Goal: Task Accomplishment & Management: Use online tool/utility

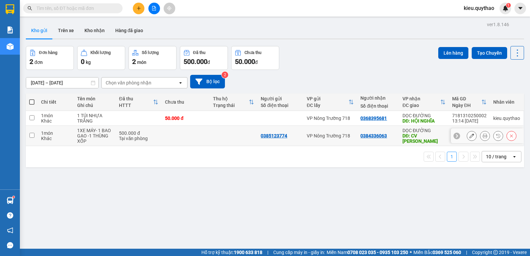
click at [34, 136] on input "checkbox" at bounding box center [31, 135] width 5 height 5
checkbox input "true"
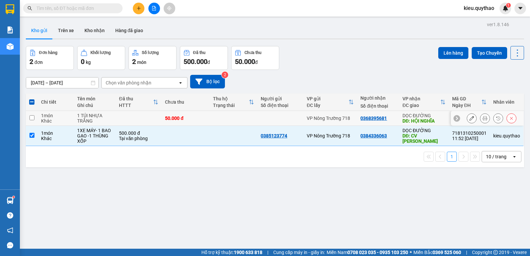
click at [31, 117] on input "checkbox" at bounding box center [31, 117] width 5 height 5
checkbox input "true"
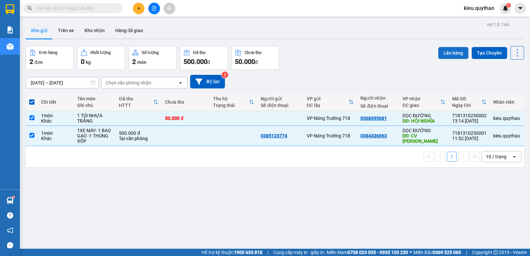
click at [444, 51] on button "Lên hàng" at bounding box center [454, 53] width 30 height 12
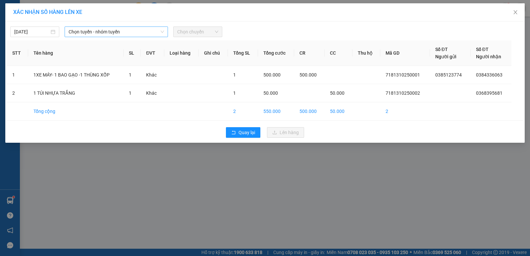
click at [139, 31] on span "Chọn tuyến - nhóm tuyến" at bounding box center [116, 32] width 95 height 10
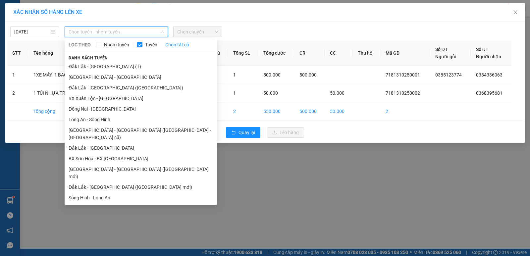
click at [37, 181] on div "XÁC NHẬN SỐ HÀNG LÊN XE [DATE] Chọn tuyến - nhóm tuyến LỌC THEO Nhóm tuyến Tuyế…" at bounding box center [265, 128] width 530 height 256
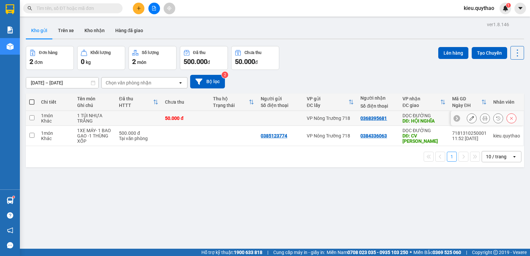
click at [30, 116] on input "checkbox" at bounding box center [31, 117] width 5 height 5
checkbox input "true"
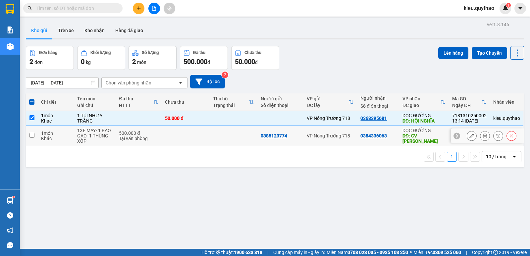
click at [30, 136] on input "checkbox" at bounding box center [31, 135] width 5 height 5
checkbox input "true"
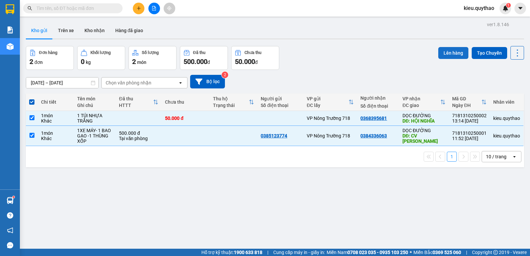
click at [450, 51] on button "Lên hàng" at bounding box center [454, 53] width 30 height 12
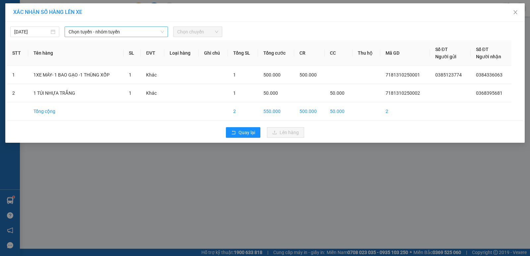
click at [151, 32] on span "Chọn tuyến - nhóm tuyến" at bounding box center [116, 32] width 95 height 10
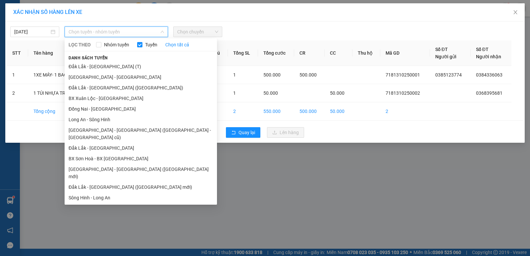
scroll to position [29, 0]
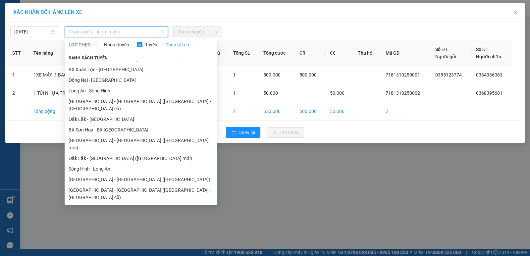
click at [100, 213] on li "Đắk Lắk - [GEOGRAPHIC_DATA]" at bounding box center [141, 218] width 152 height 11
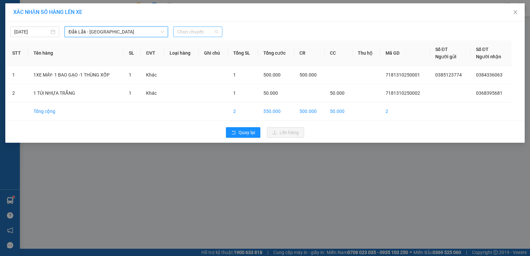
click at [200, 32] on span "Chọn chuyến" at bounding box center [197, 32] width 41 height 10
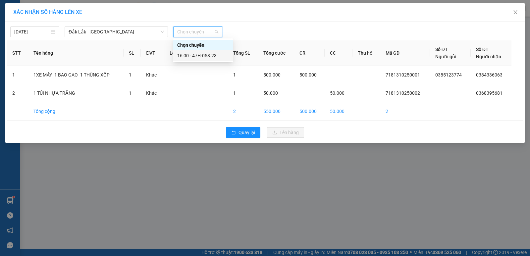
click at [206, 57] on div "16:00 - 47H-058.23" at bounding box center [203, 55] width 52 height 7
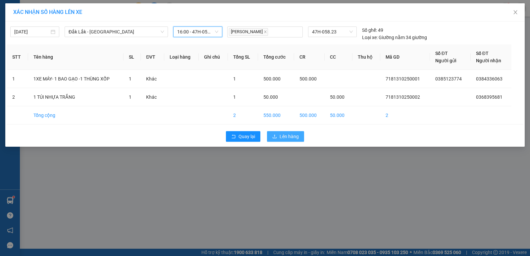
click at [295, 138] on span "Lên hàng" at bounding box center [289, 136] width 19 height 7
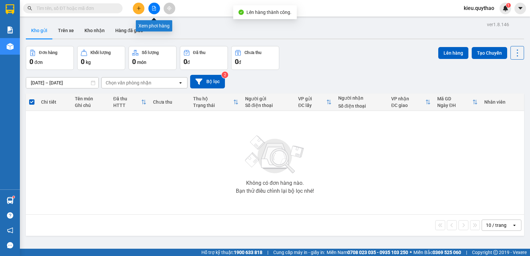
click at [158, 11] on button at bounding box center [154, 9] width 12 height 12
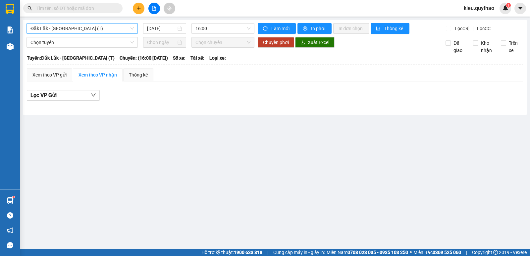
click at [84, 28] on span "Đắk Lắk - [GEOGRAPHIC_DATA] (T)" at bounding box center [81, 29] width 103 height 10
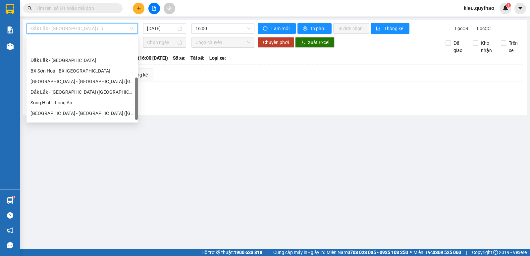
scroll to position [93, 0]
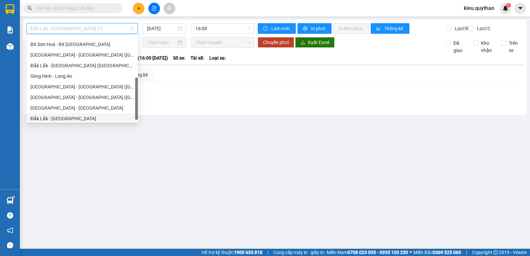
click at [64, 119] on div "Đắk Lắk - [GEOGRAPHIC_DATA]" at bounding box center [81, 118] width 103 height 7
type input "[DATE]"
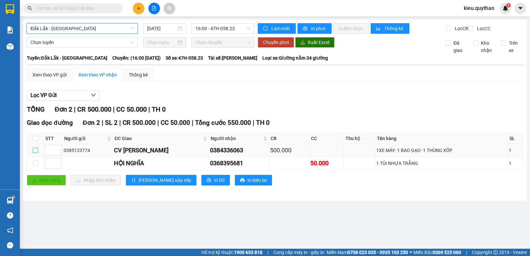
click at [36, 153] on input "checkbox" at bounding box center [35, 150] width 5 height 5
checkbox input "true"
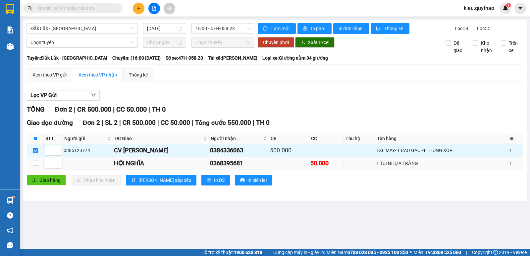
click at [33, 166] on input "checkbox" at bounding box center [35, 163] width 5 height 5
checkbox input "true"
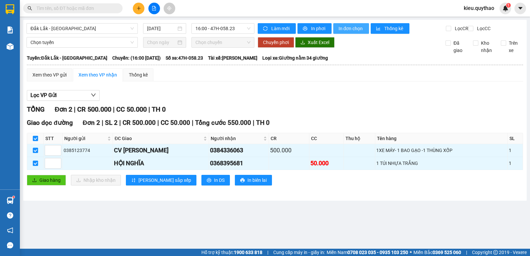
click at [352, 30] on span "In đơn chọn" at bounding box center [352, 28] width 26 height 7
